Goal: Transaction & Acquisition: Download file/media

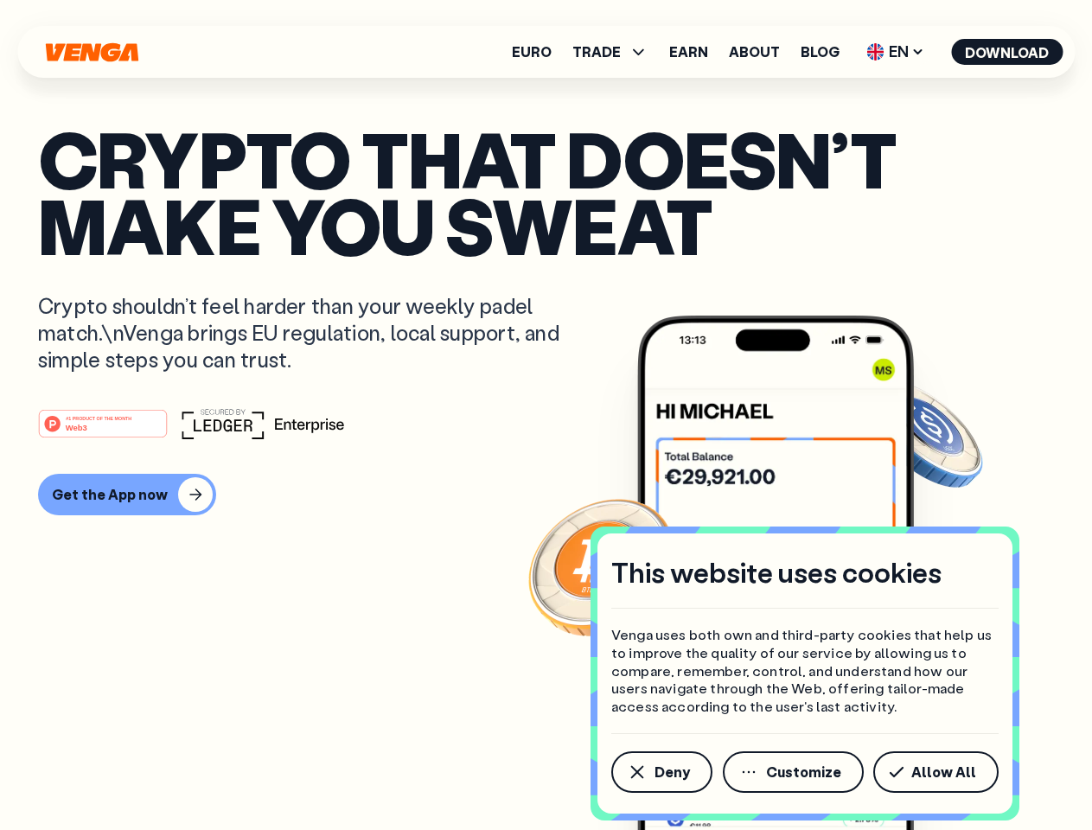
click at [546, 415] on div "#1 PRODUCT OF THE MONTH Web3" at bounding box center [546, 423] width 1016 height 31
click at [661, 772] on span "Deny" at bounding box center [672, 772] width 35 height 14
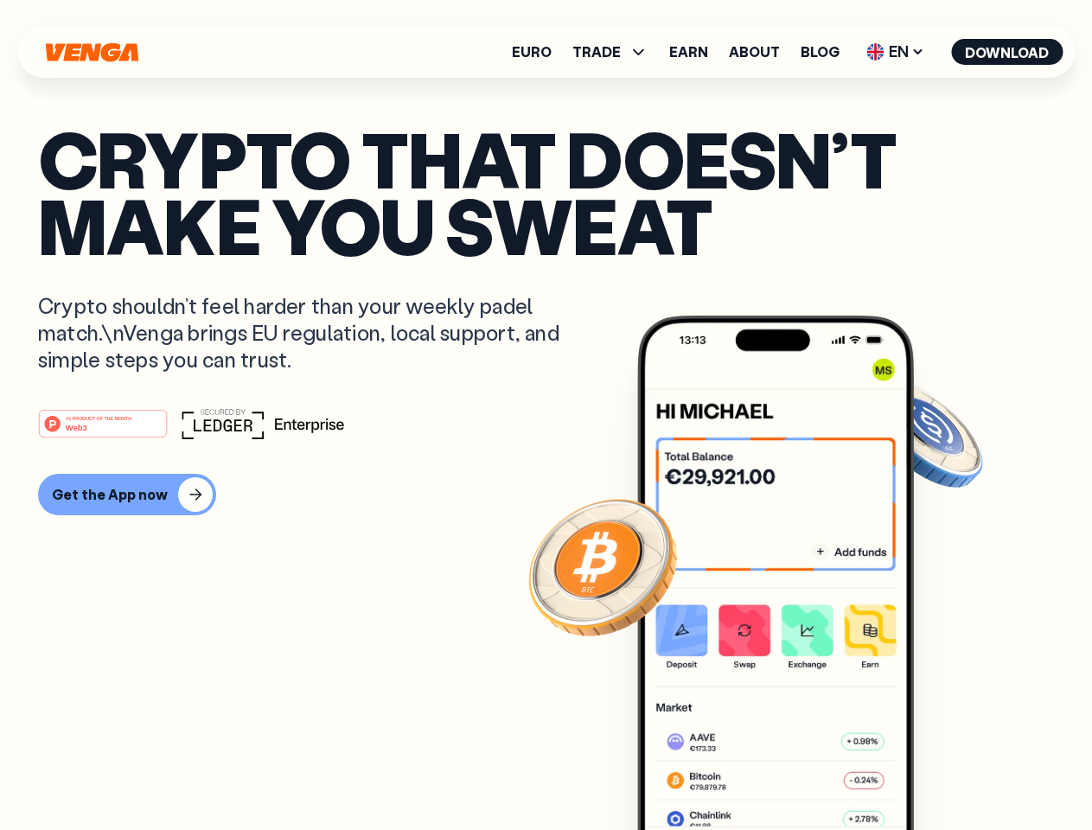
click at [795, 772] on img at bounding box center [775, 606] width 277 height 580
click at [939, 772] on article "Crypto that doesn’t make you sweat Crypto shouldn’t feel harder than your weekl…" at bounding box center [546, 449] width 1016 height 649
click at [616, 52] on span "TRADE" at bounding box center [597, 52] width 48 height 14
click at [896, 52] on span "EN" at bounding box center [896, 52] width 70 height 28
click at [1008, 52] on button "Download" at bounding box center [1007, 52] width 112 height 26
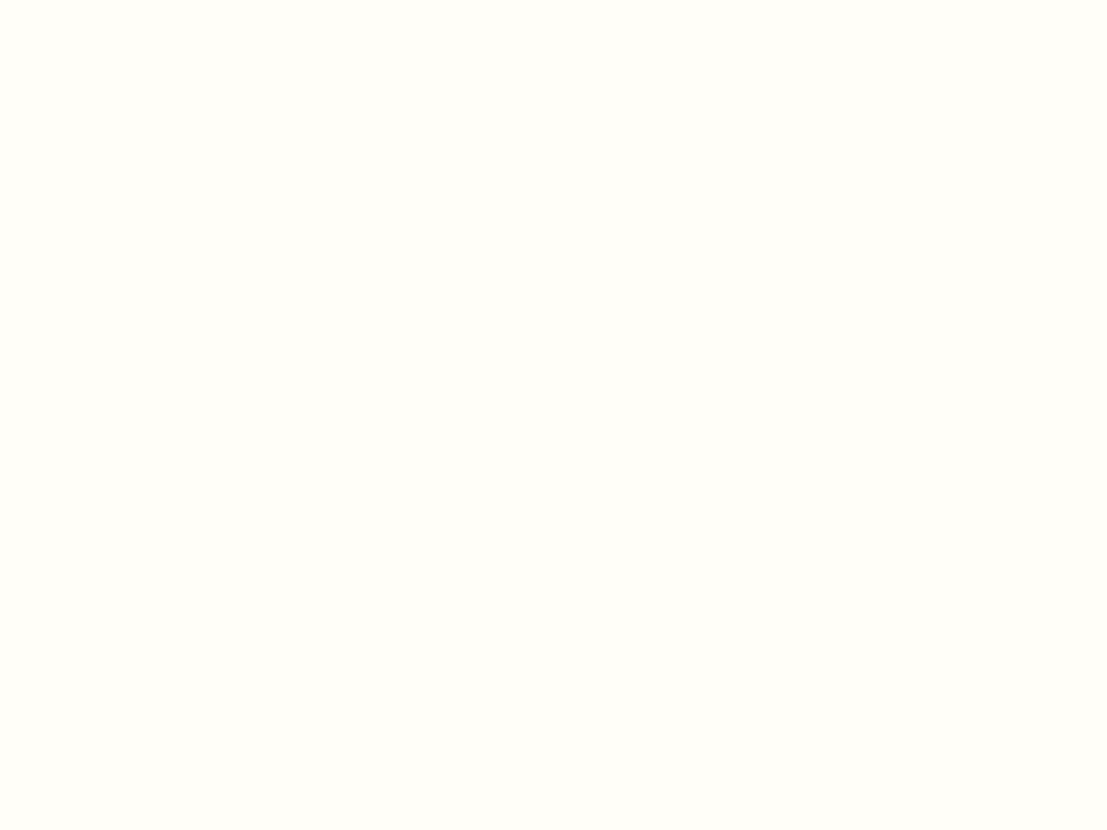
click at [125, 0] on html "This website uses cookies Venga uses both own and third-party cookies that help…" at bounding box center [553, 0] width 1107 height 0
click at [106, 0] on html "This website uses cookies Venga uses both own and third-party cookies that help…" at bounding box center [553, 0] width 1107 height 0
